Goal: Information Seeking & Learning: Learn about a topic

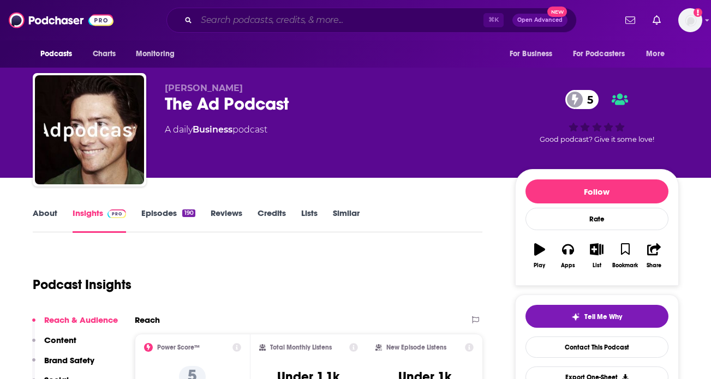
click at [351, 26] on input "Search podcasts, credits, & more..." at bounding box center [340, 19] width 287 height 17
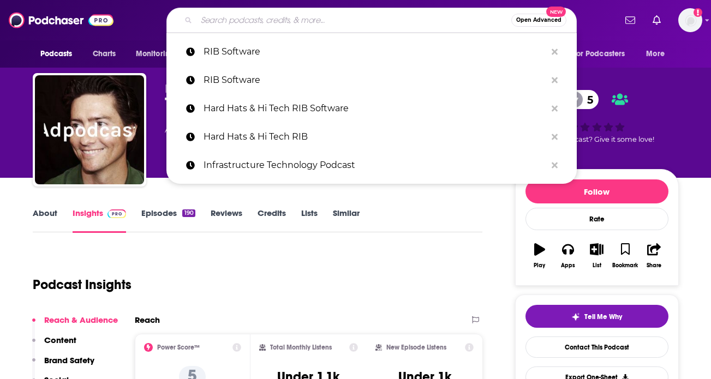
paste input "https://podcasts.apple.com/us/podcast/the-marketing-architects/id1679048313"
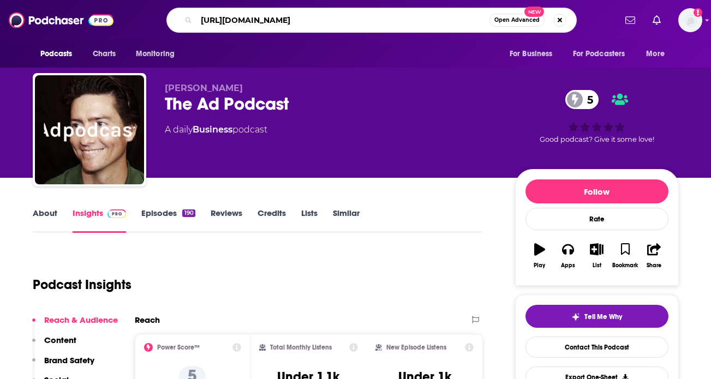
click at [351, 26] on input "https://podcasts.apple.com/us/podcast/the-marketing-architects/id1679048313" at bounding box center [343, 19] width 293 height 17
type input "the marketing architects"
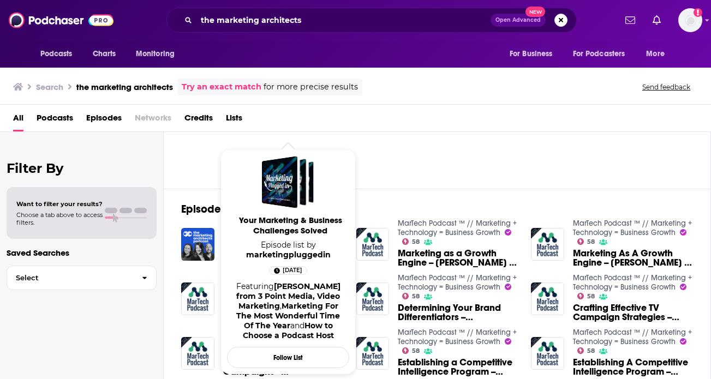
scroll to position [19, 0]
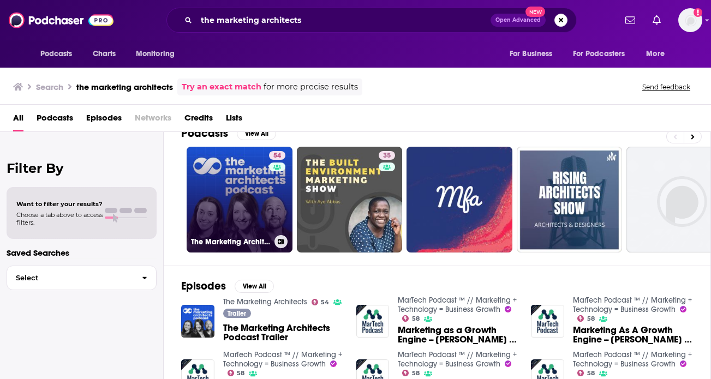
click at [228, 201] on link "54 The Marketing Architects" at bounding box center [240, 200] width 106 height 106
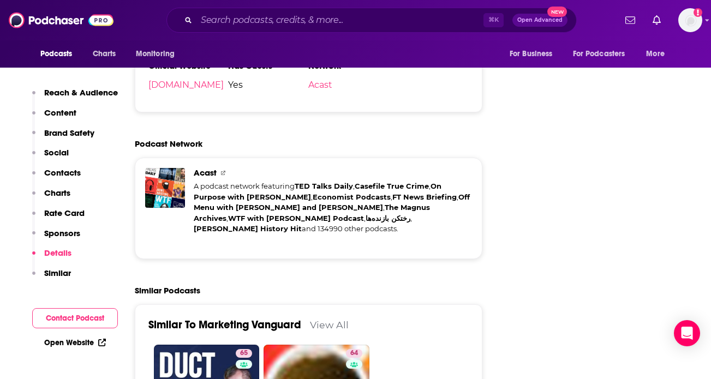
scroll to position [2247, 0]
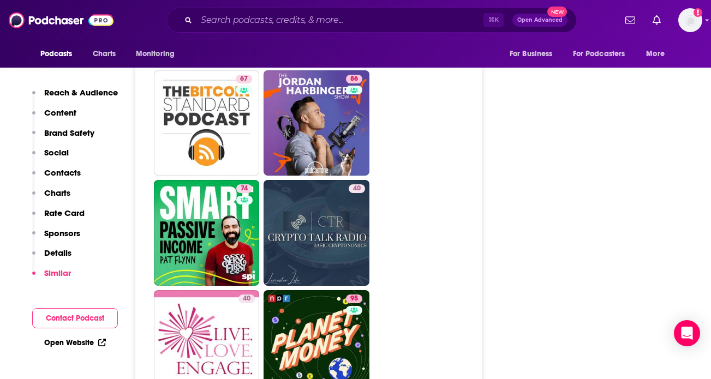
scroll to position [4486, 0]
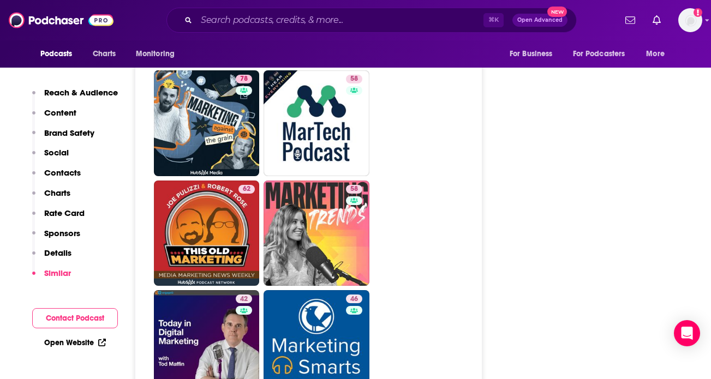
scroll to position [2813, 0]
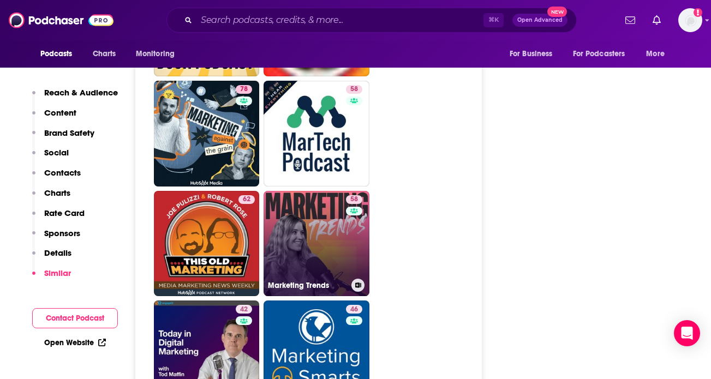
click at [316, 191] on link "58 Marketing Trends" at bounding box center [317, 244] width 106 height 106
type input "https://www.podchaser.com/podcasts/marketing-trends-757731"
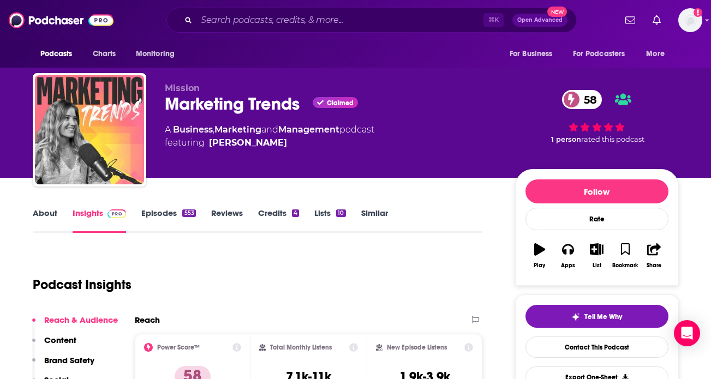
click at [153, 222] on link "Episodes 553" at bounding box center [168, 220] width 54 height 25
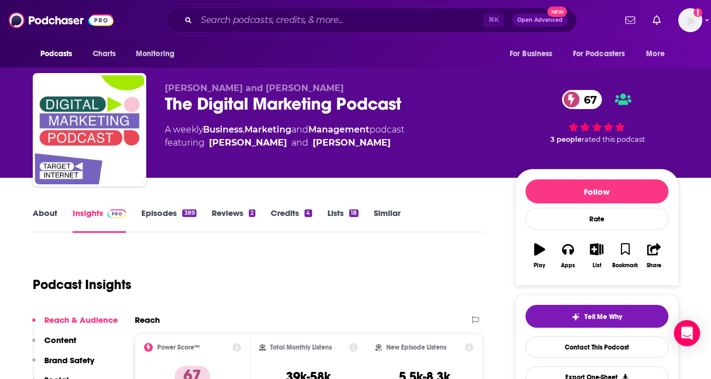
click at [305, 116] on div "[PERSON_NAME] and [PERSON_NAME] The Digital Marketing Podcast 67 A weekly Busin…" at bounding box center [331, 126] width 333 height 87
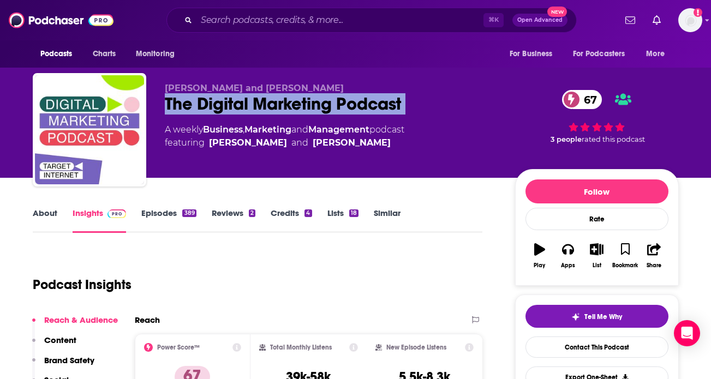
click at [305, 116] on div "[PERSON_NAME] and [PERSON_NAME] The Digital Marketing Podcast 67 A weekly Busin…" at bounding box center [331, 126] width 333 height 87
copy div "The Digital Marketing Podcast 67"
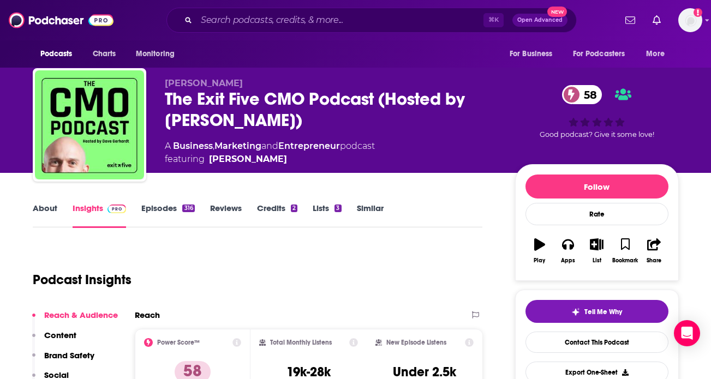
scroll to position [7, 0]
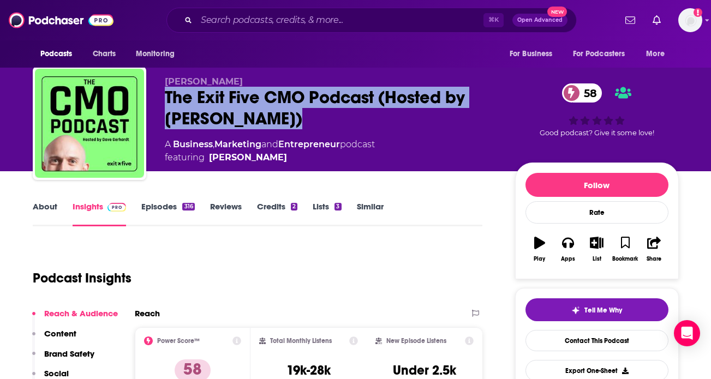
drag, startPoint x: 318, startPoint y: 123, endPoint x: 154, endPoint y: 97, distance: 165.2
click at [154, 97] on div "Dave Gerhardt The Exit Five CMO Podcast (Hosted by Dave Gerhardt) 58 A Business…" at bounding box center [356, 126] width 646 height 118
copy h2 "The Exit Five CMO Podcast (Hosted by Dave Gerhardt)"
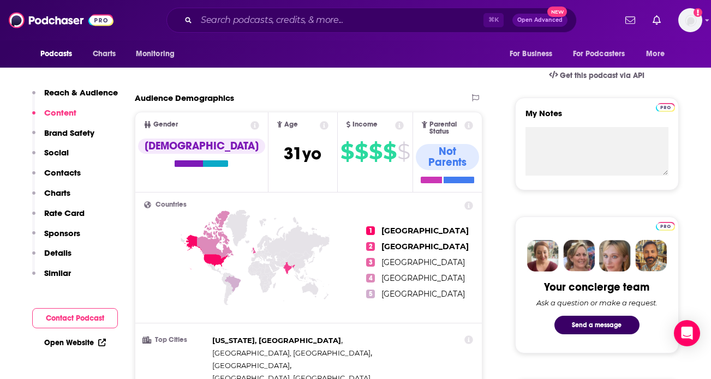
scroll to position [0, 0]
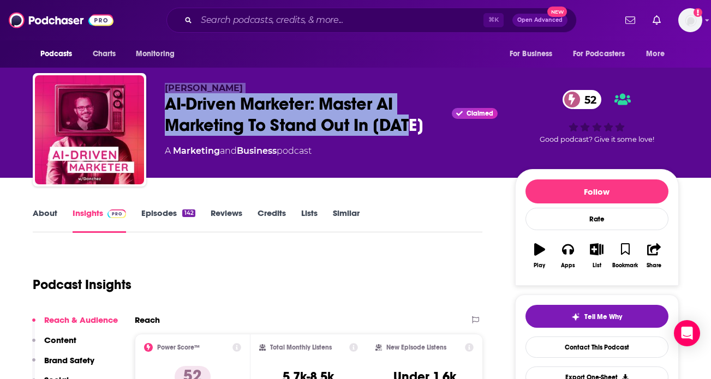
drag, startPoint x: 422, startPoint y: 127, endPoint x: 146, endPoint y: 108, distance: 276.9
click at [146, 108] on div "[PERSON_NAME] AI-Driven Marketer: Master AI Marketing To Stand Out In [DATE] Cl…" at bounding box center [356, 132] width 646 height 118
click at [333, 132] on div "AI-Driven Marketer: Master AI Marketing To Stand Out In [DATE] Claimed 52" at bounding box center [331, 114] width 333 height 43
drag, startPoint x: 412, startPoint y: 127, endPoint x: 169, endPoint y: 108, distance: 243.1
click at [169, 108] on div "AI-Driven Marketer: Master AI Marketing To Stand Out In [DATE] Claimed 52" at bounding box center [331, 114] width 333 height 43
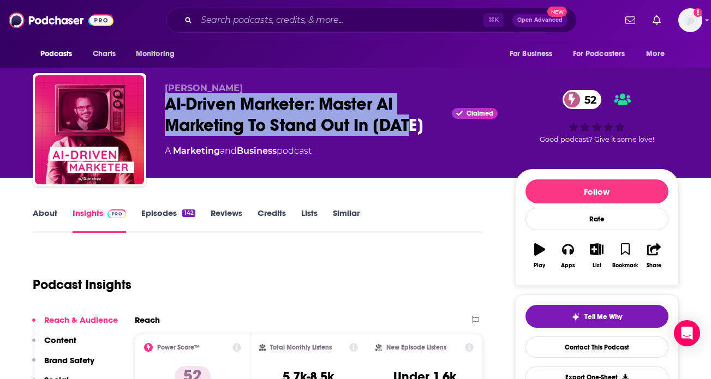
copy h2 "AI-Driven Marketer: Master AI Marketing To Stand Out In [DATE]"
